Goal: Task Accomplishment & Management: Manage account settings

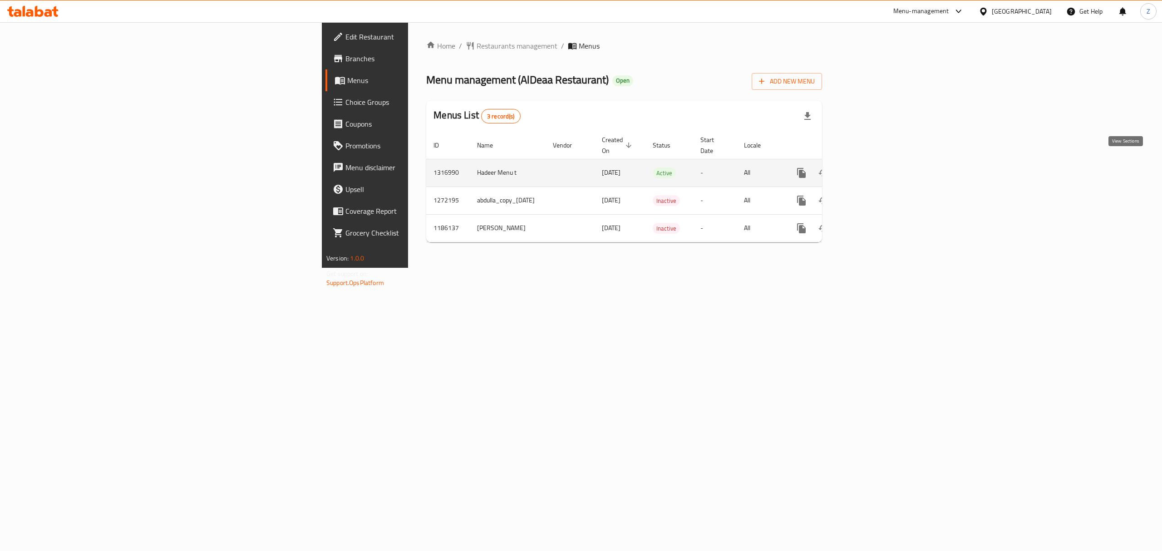
click at [872, 167] on icon "enhanced table" at bounding box center [866, 172] width 11 height 11
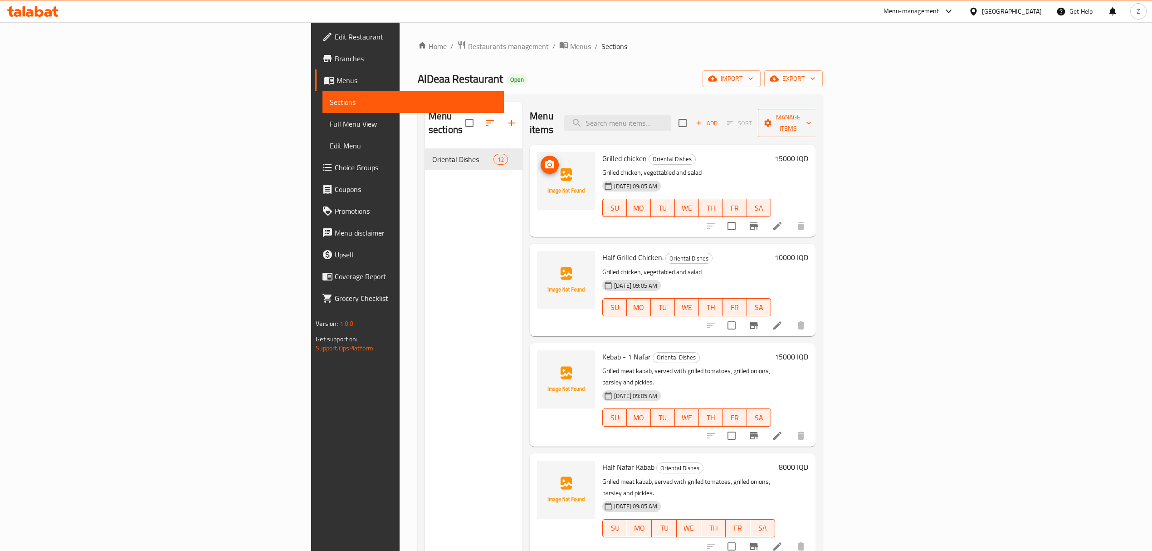
click at [537, 158] on img at bounding box center [566, 181] width 58 height 58
click at [541, 159] on span "upload picture" at bounding box center [550, 164] width 18 height 11
click at [541, 258] on span "upload picture" at bounding box center [550, 263] width 18 height 11
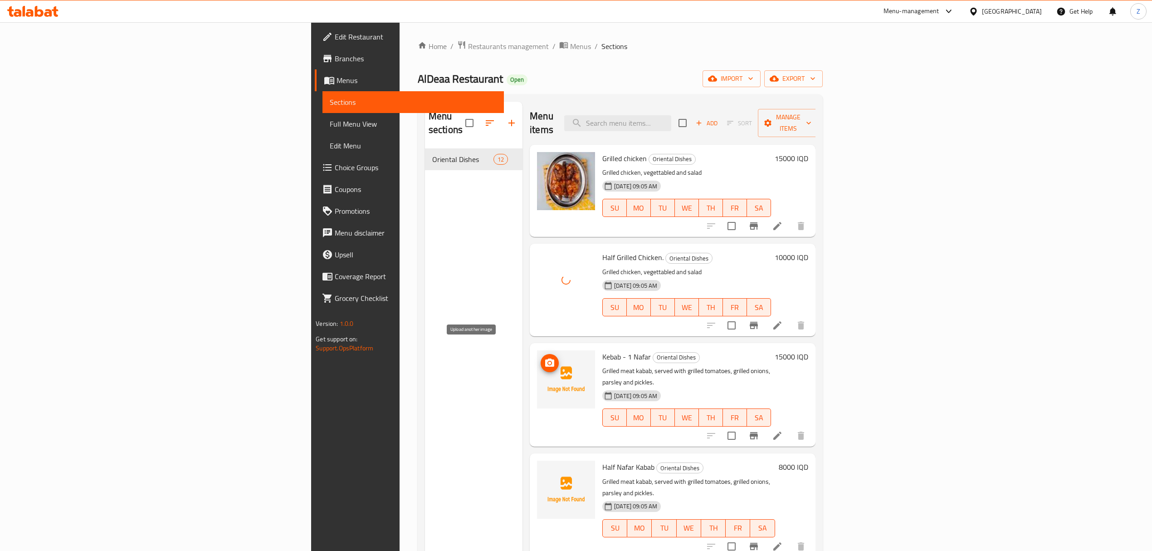
click at [545, 358] on icon "upload picture" at bounding box center [549, 362] width 9 height 8
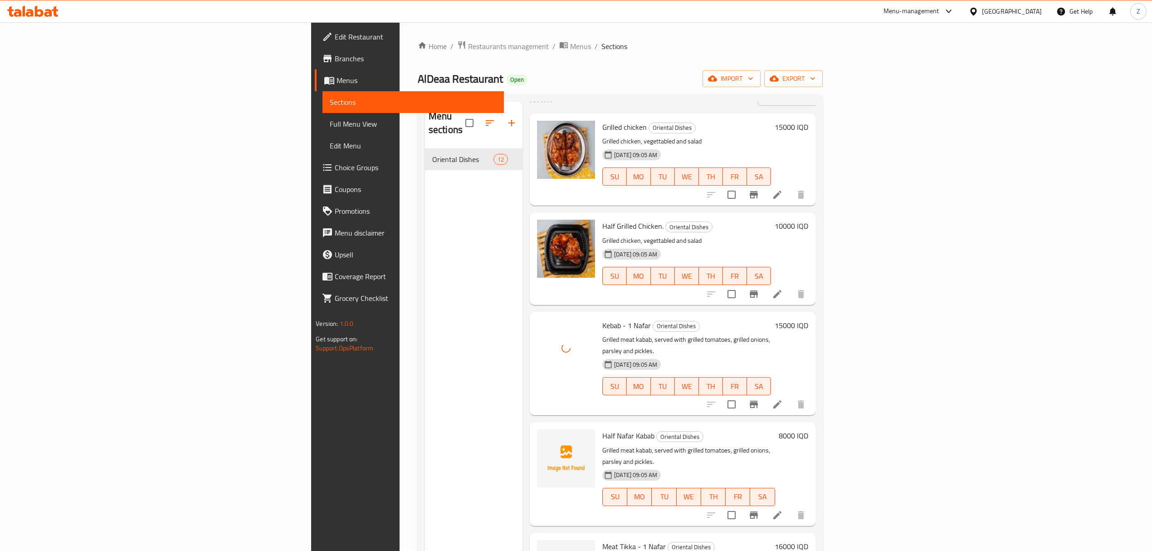
scroll to position [33, 0]
click at [549, 439] on circle "upload picture" at bounding box center [550, 440] width 3 height 3
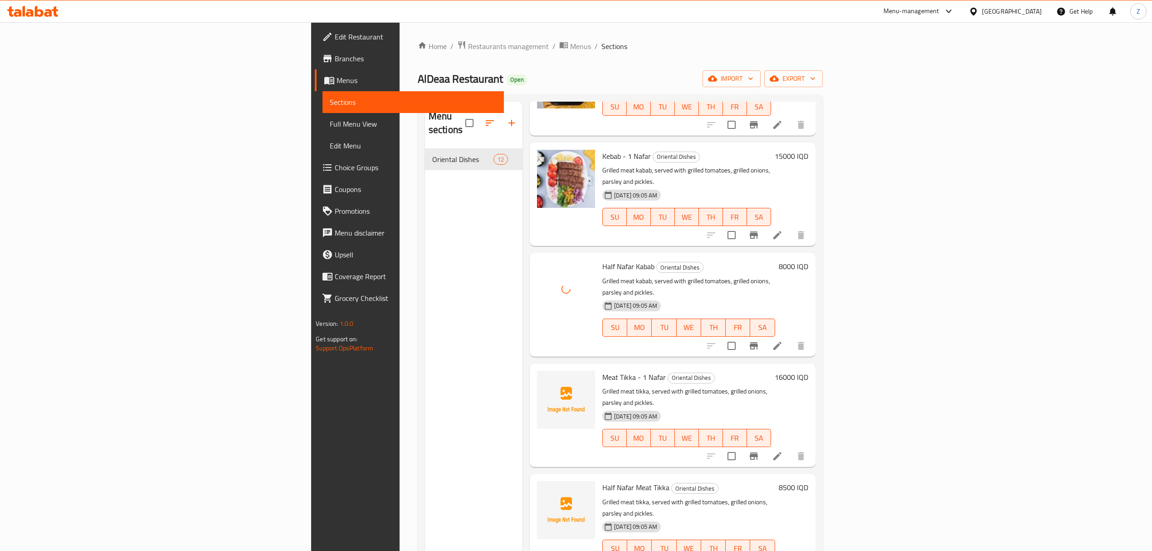
scroll to position [201, 0]
click at [545, 378] on icon "upload picture" at bounding box center [549, 382] width 9 height 8
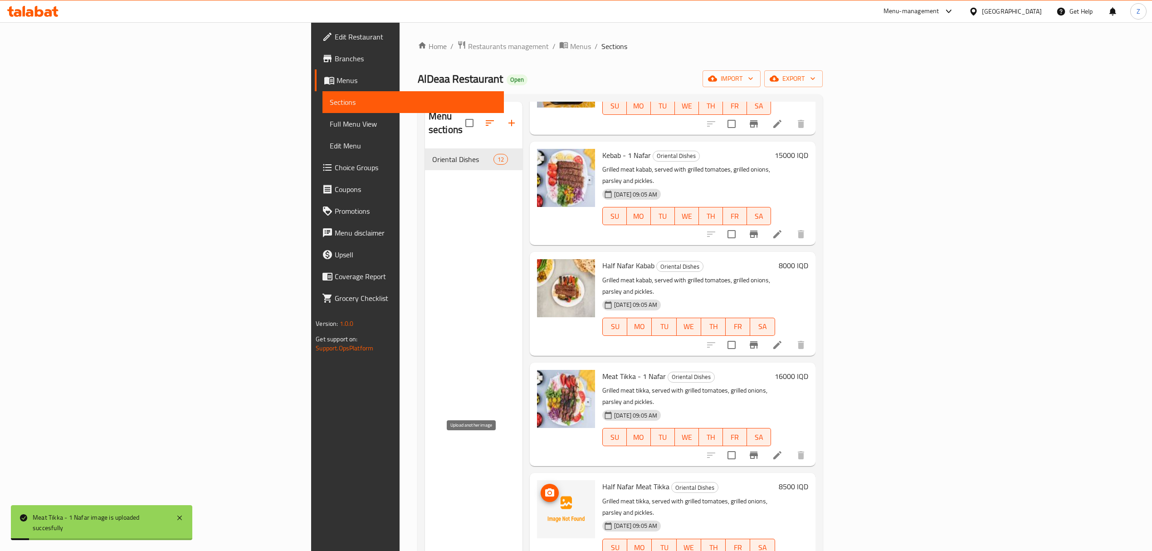
click at [544, 487] on icon "upload picture" at bounding box center [549, 492] width 11 height 11
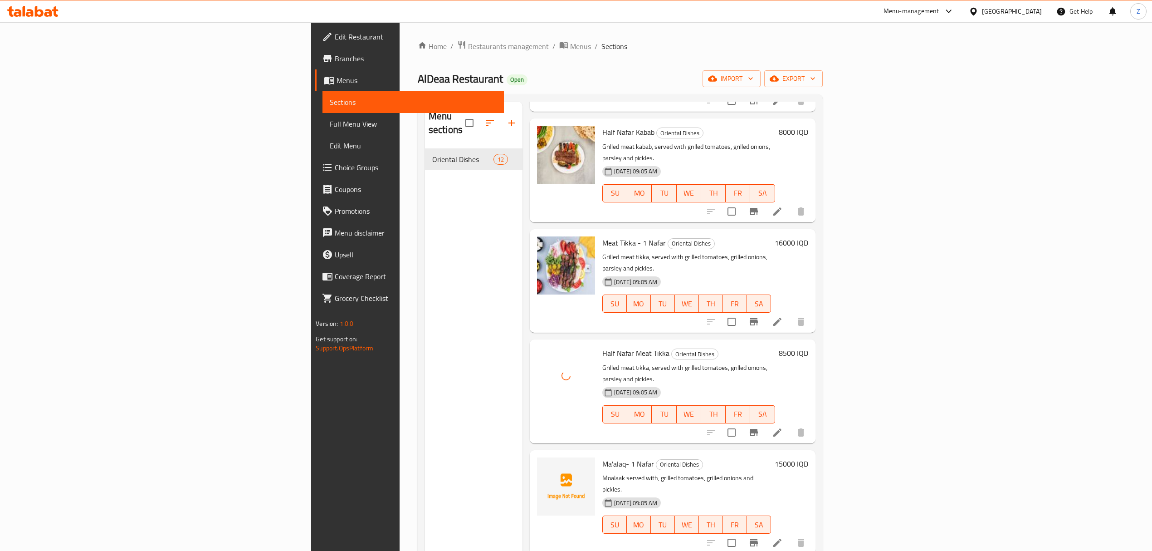
scroll to position [336, 0]
click at [544, 463] on icon "upload picture" at bounding box center [549, 468] width 11 height 11
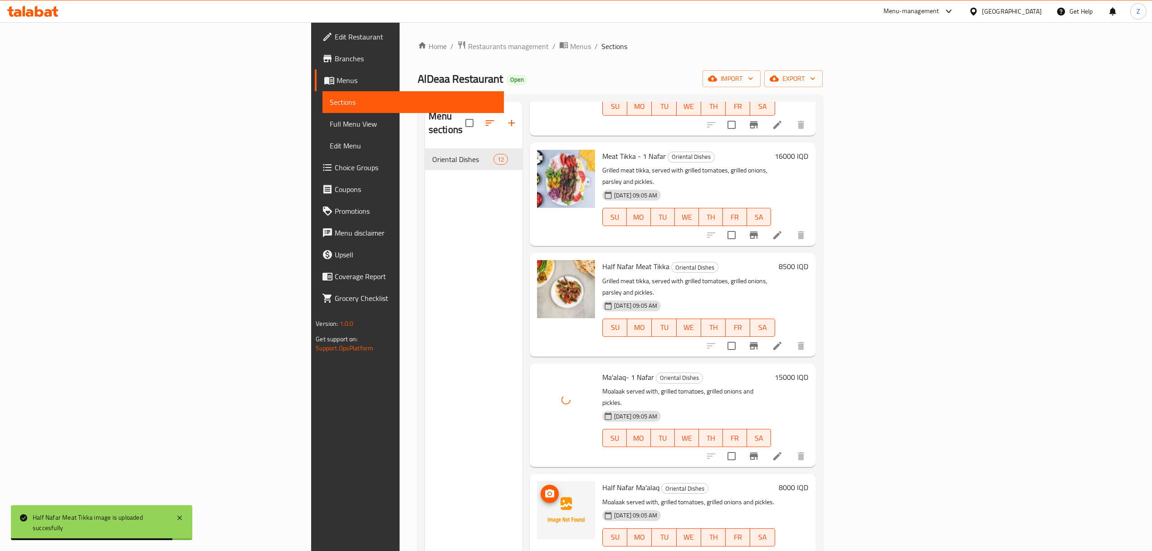
scroll to position [423, 0]
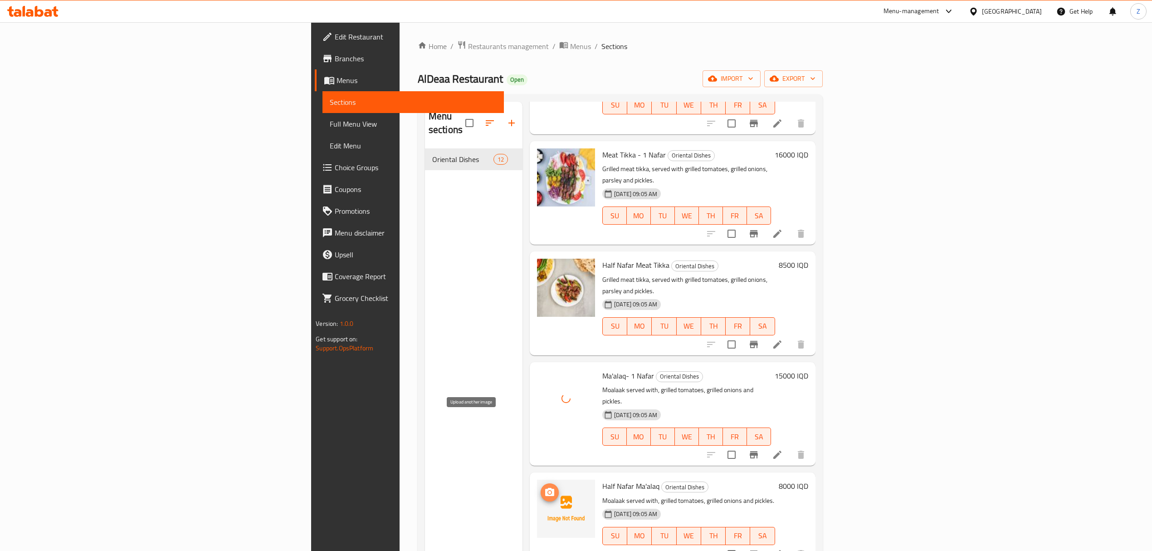
click at [544, 487] on icon "upload picture" at bounding box center [549, 492] width 11 height 11
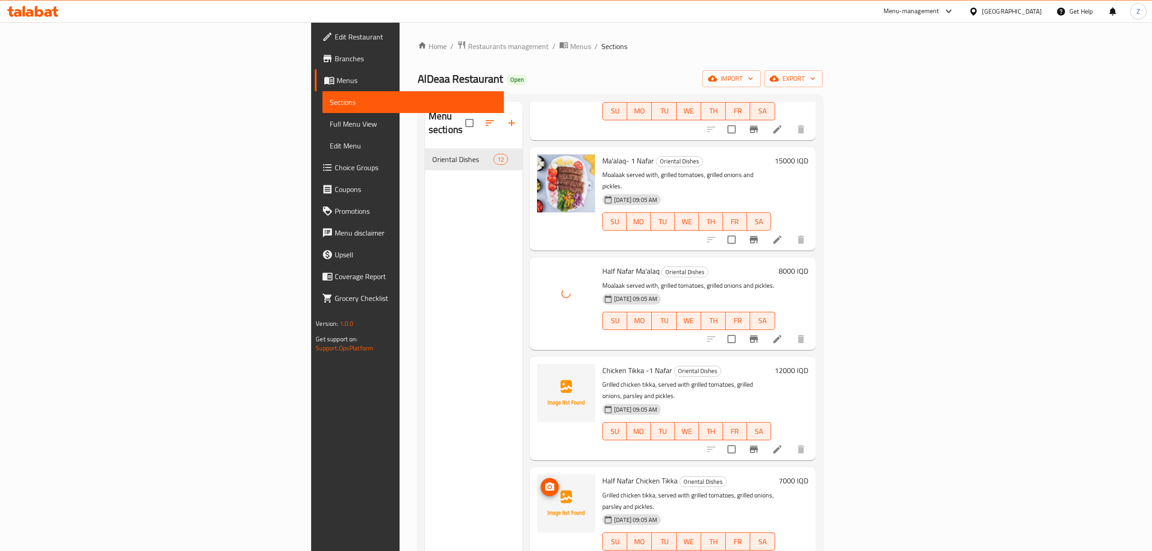
scroll to position [659, 0]
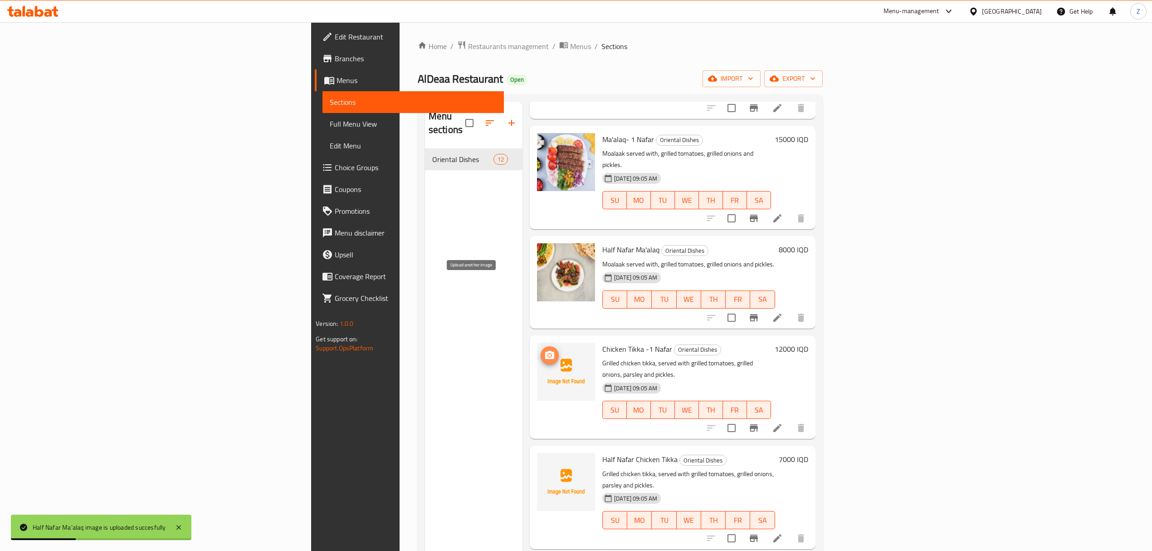
click at [545, 351] on icon "upload picture" at bounding box center [549, 355] width 9 height 8
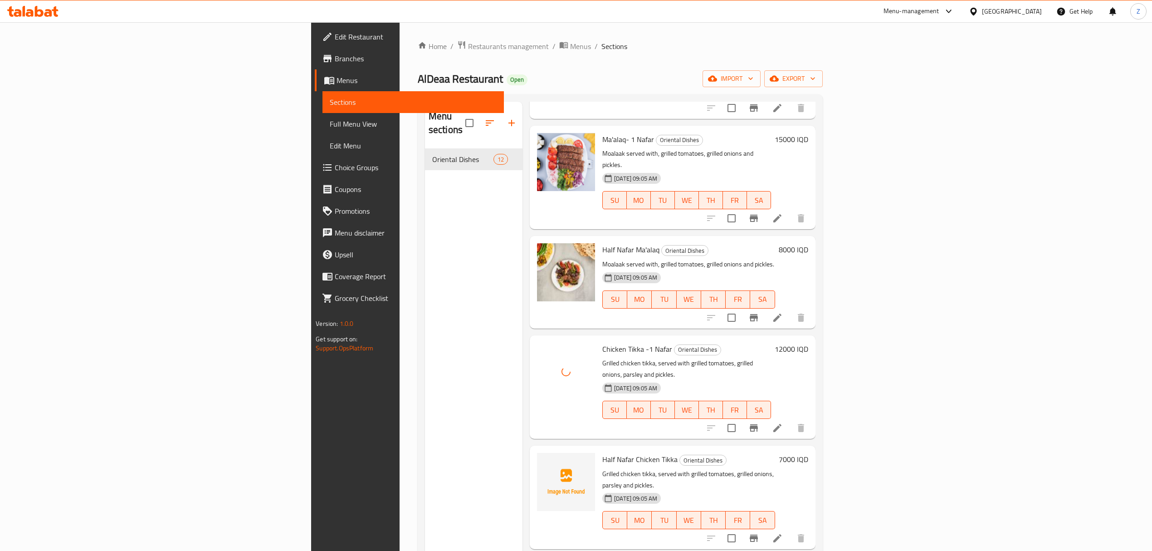
scroll to position [661, 0]
click at [544, 458] on icon "upload picture" at bounding box center [549, 463] width 11 height 11
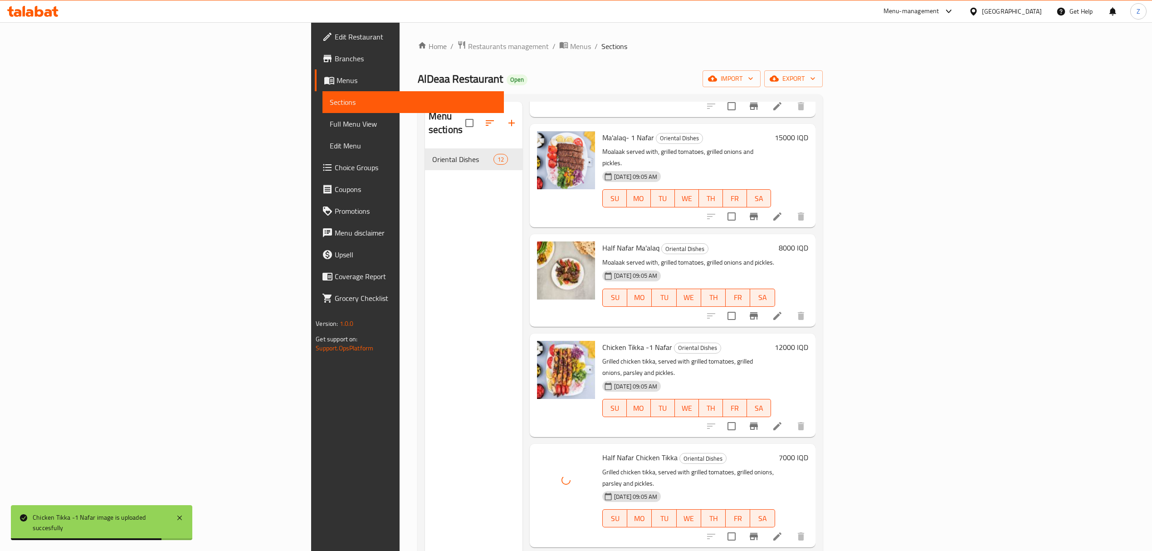
scroll to position [127, 0]
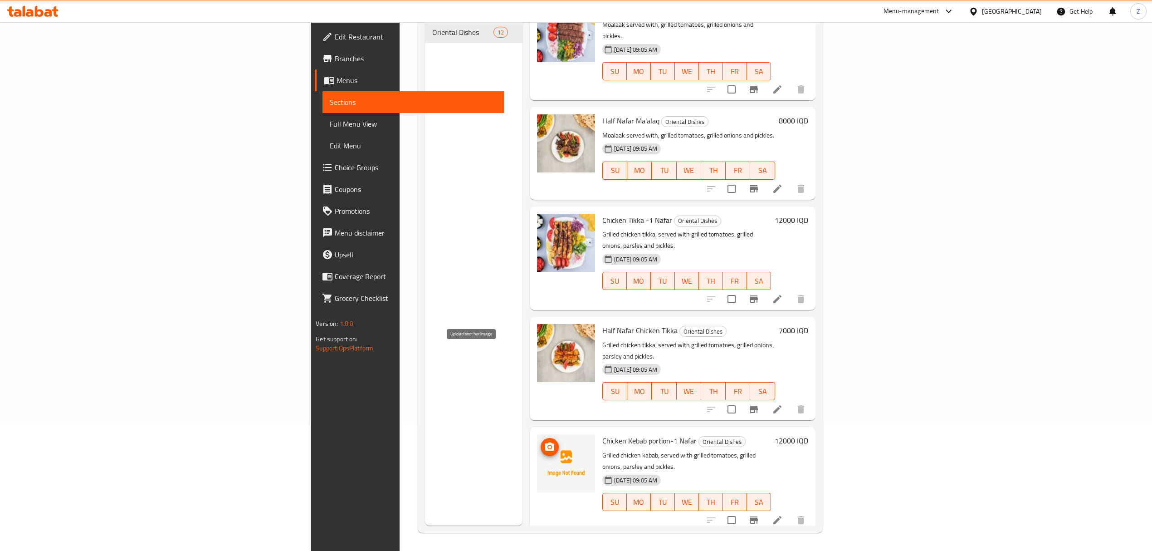
click at [544, 441] on icon "upload picture" at bounding box center [549, 446] width 11 height 11
click at [549, 550] on circle "upload picture" at bounding box center [550, 557] width 3 height 3
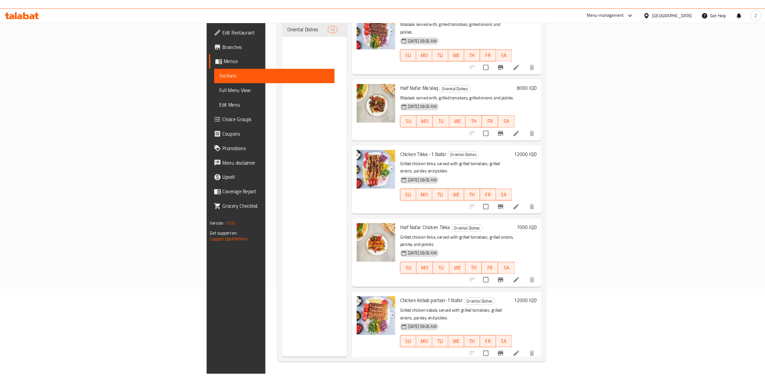
scroll to position [0, 0]
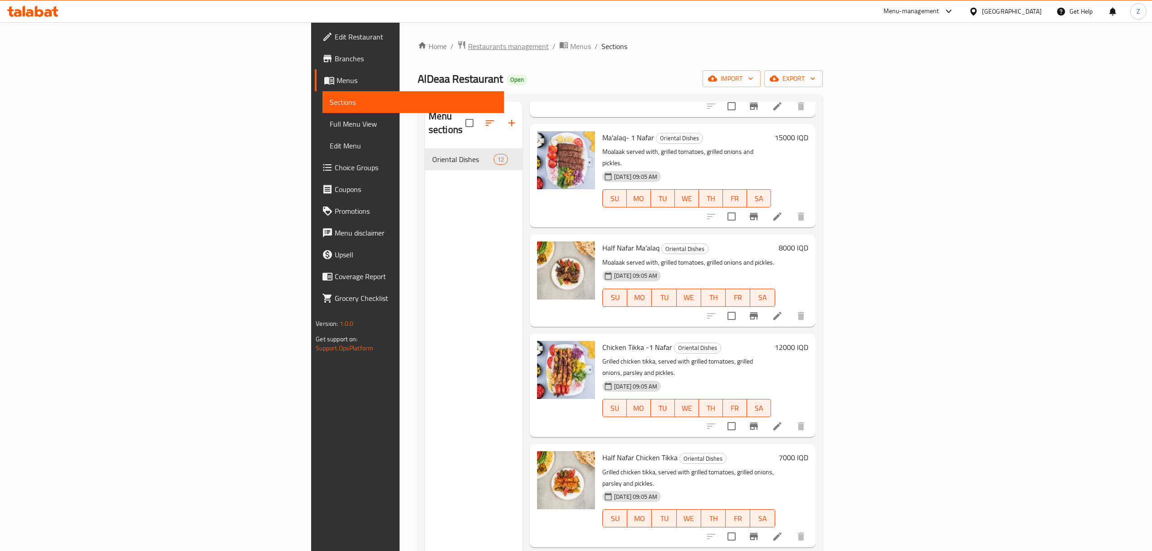
click at [468, 41] on span "Restaurants management" at bounding box center [508, 46] width 81 height 11
